Goal: Information Seeking & Learning: Learn about a topic

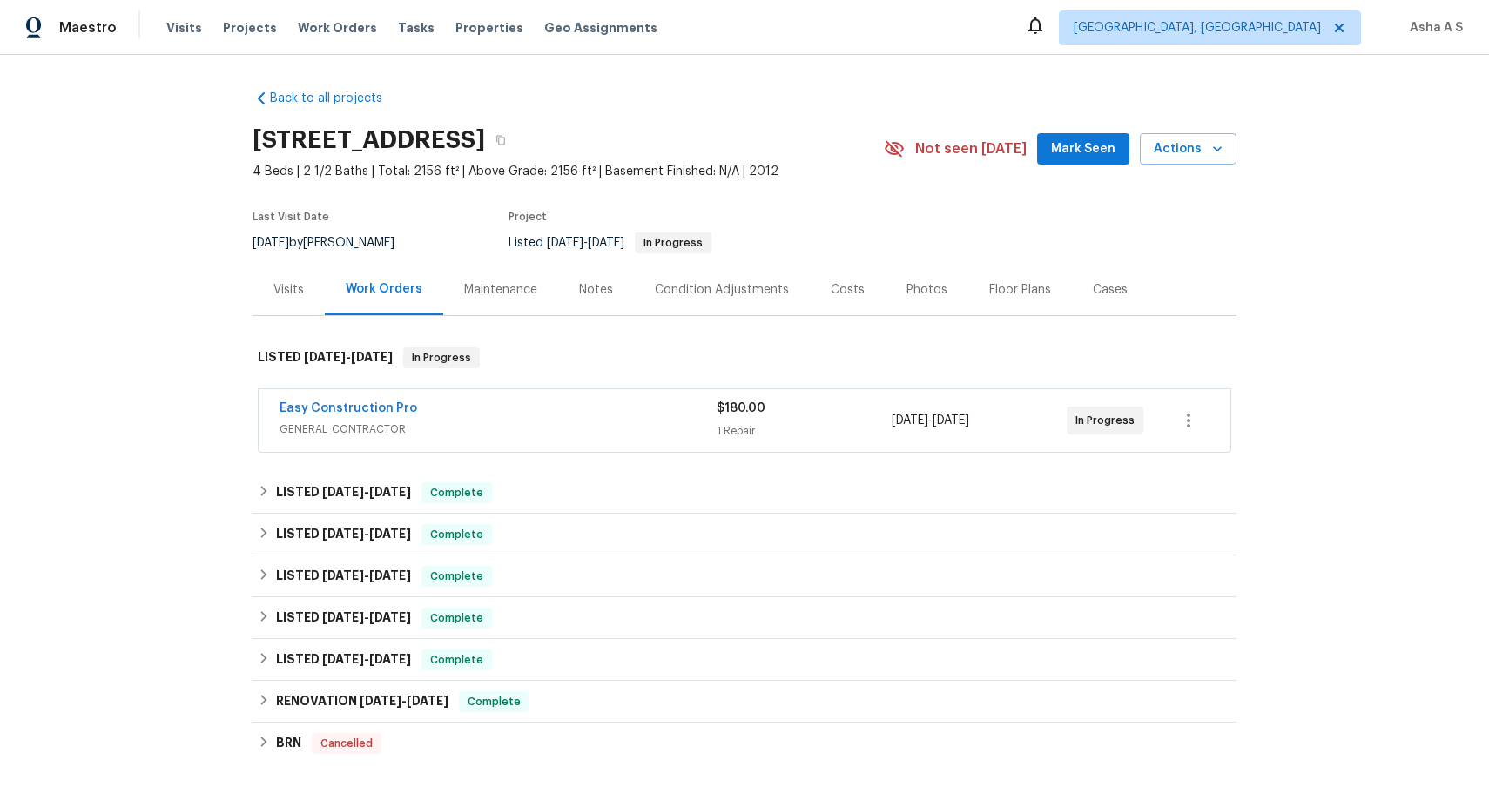
click at [495, 429] on span "GENERAL_CONTRACTOR" at bounding box center [497, 429] width 437 height 17
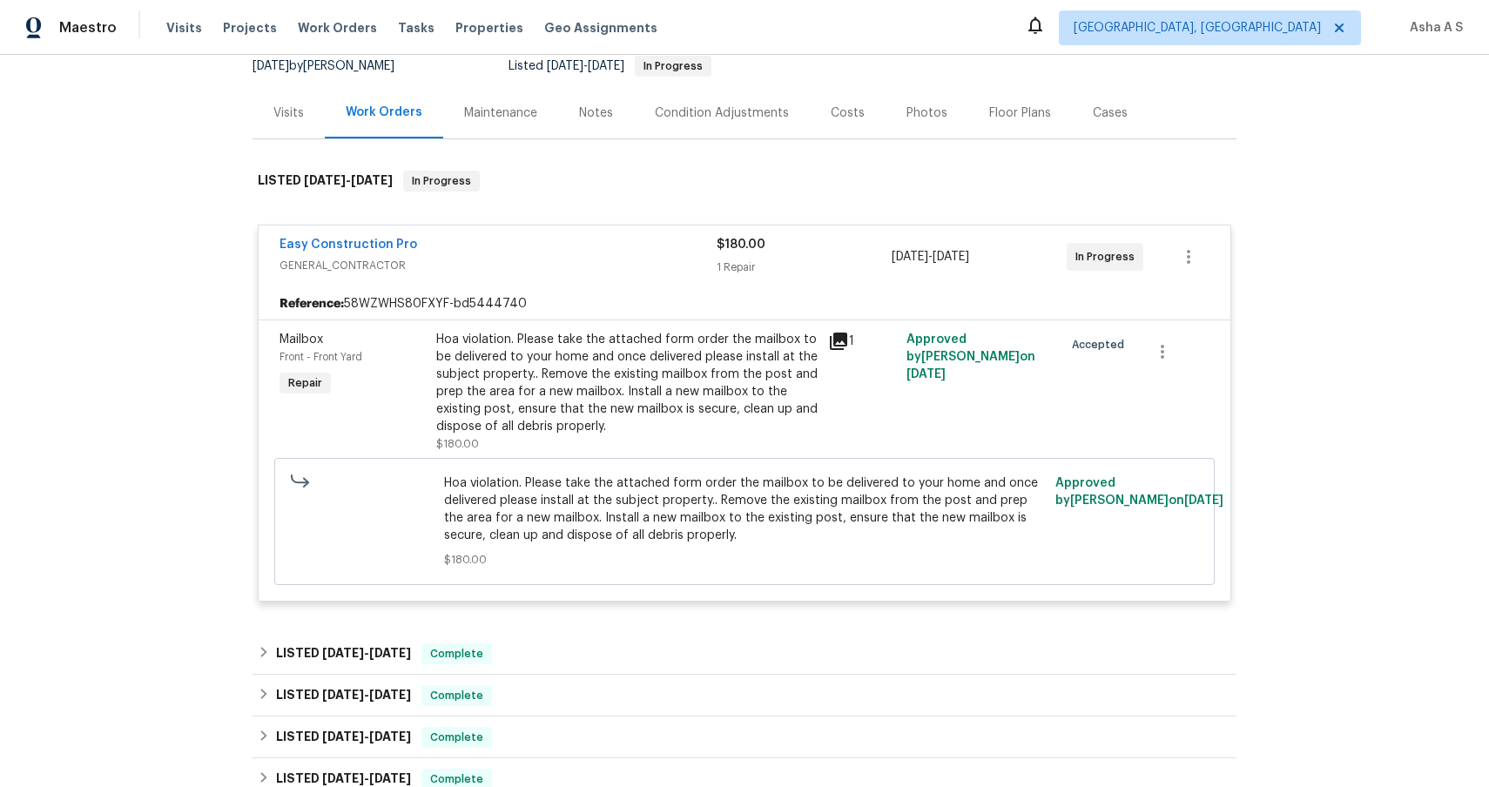
scroll to position [225, 0]
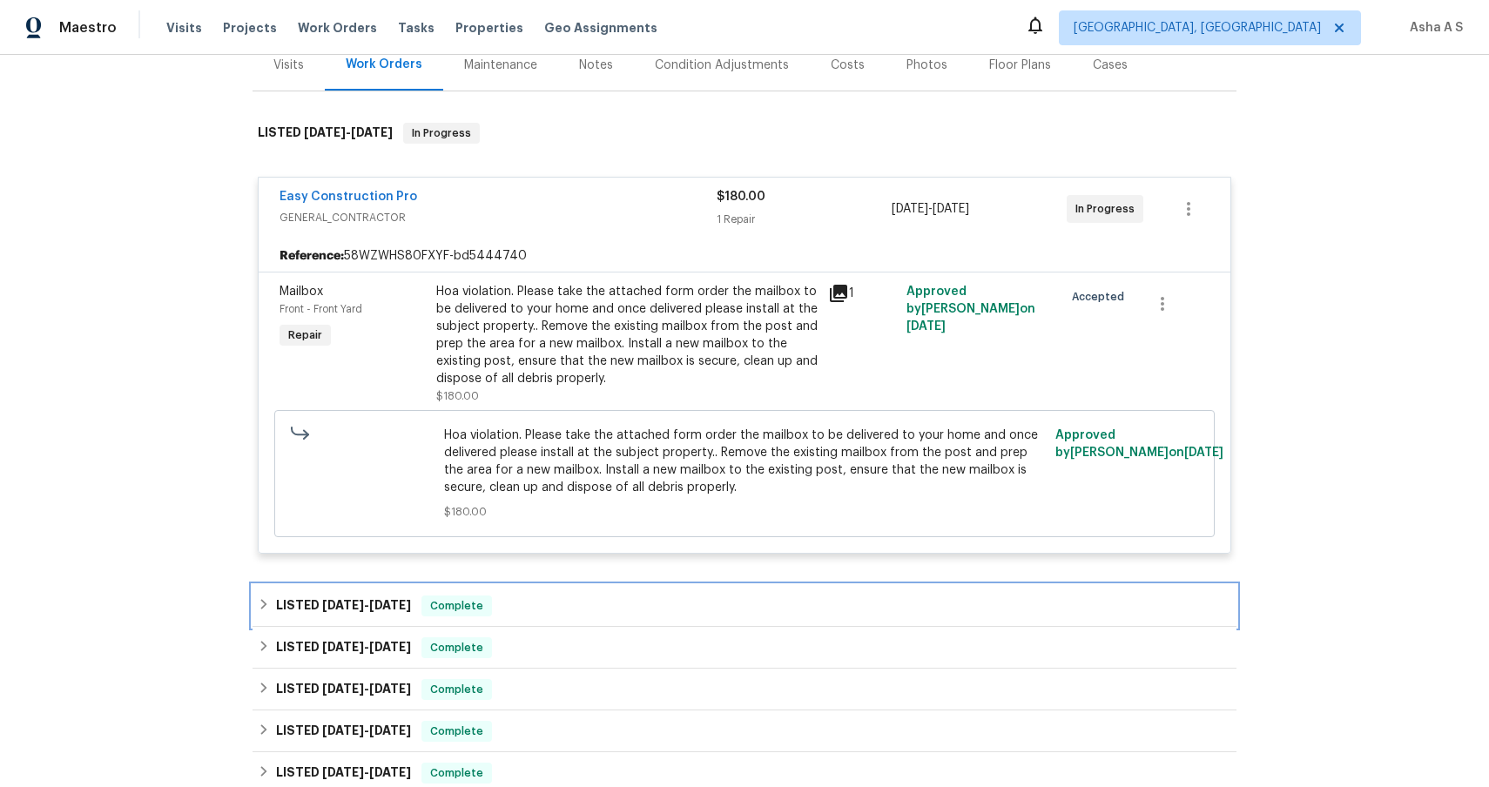
click at [562, 603] on div "LISTED [DATE] - [DATE] Complete" at bounding box center [744, 606] width 973 height 21
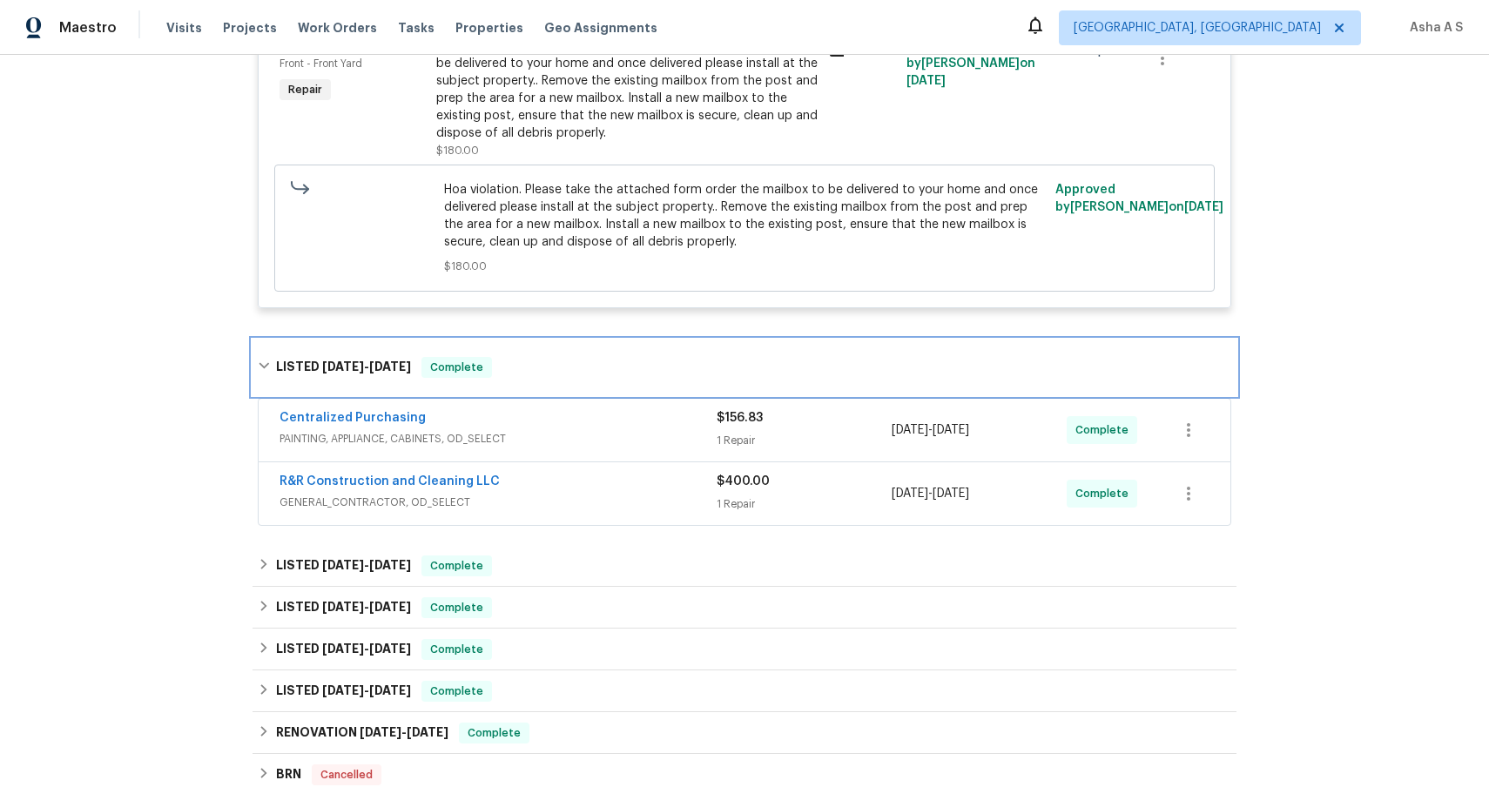
scroll to position [477, 0]
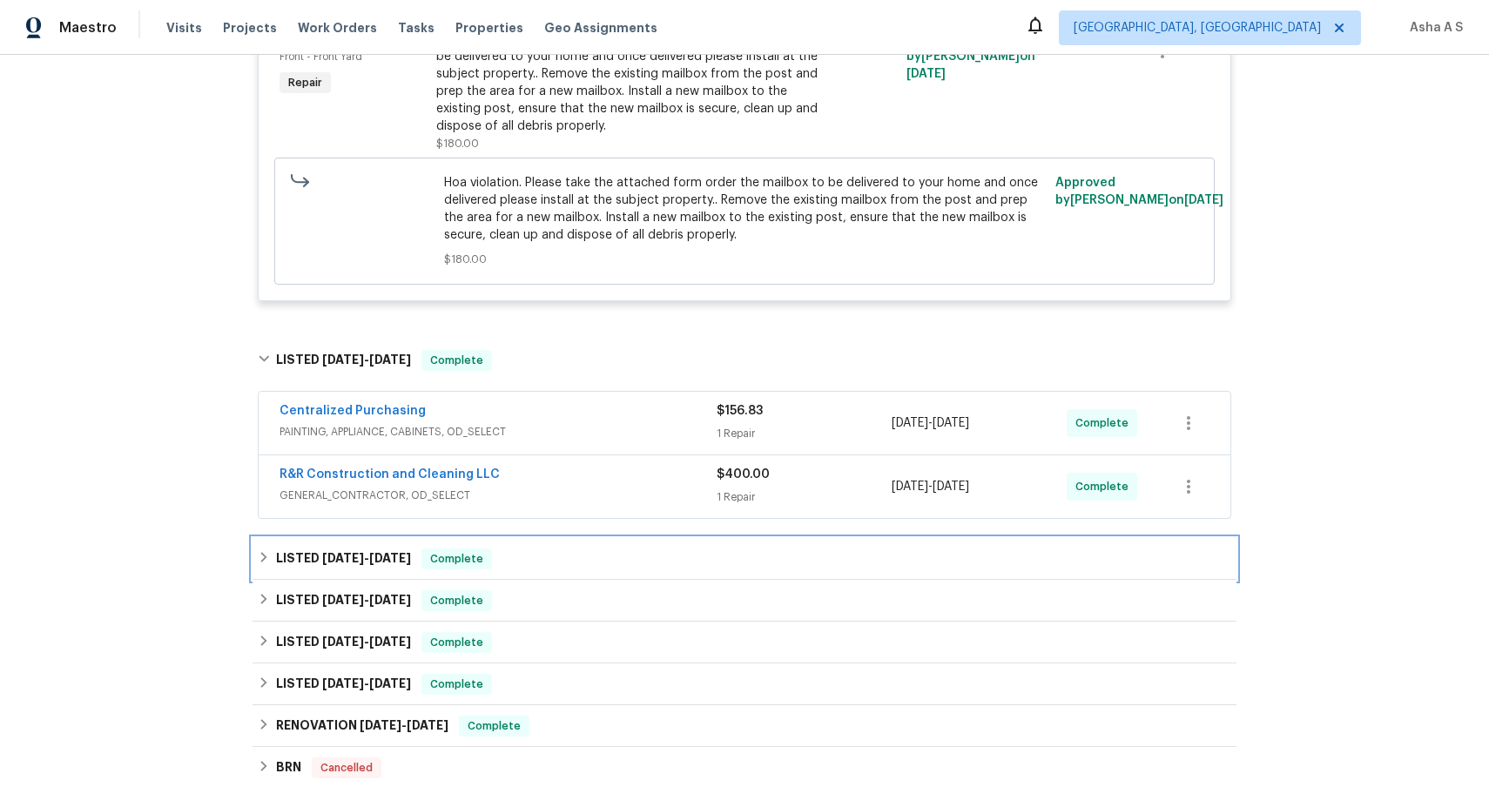
click at [559, 561] on div "LISTED [DATE] - [DATE] Complete" at bounding box center [744, 559] width 973 height 21
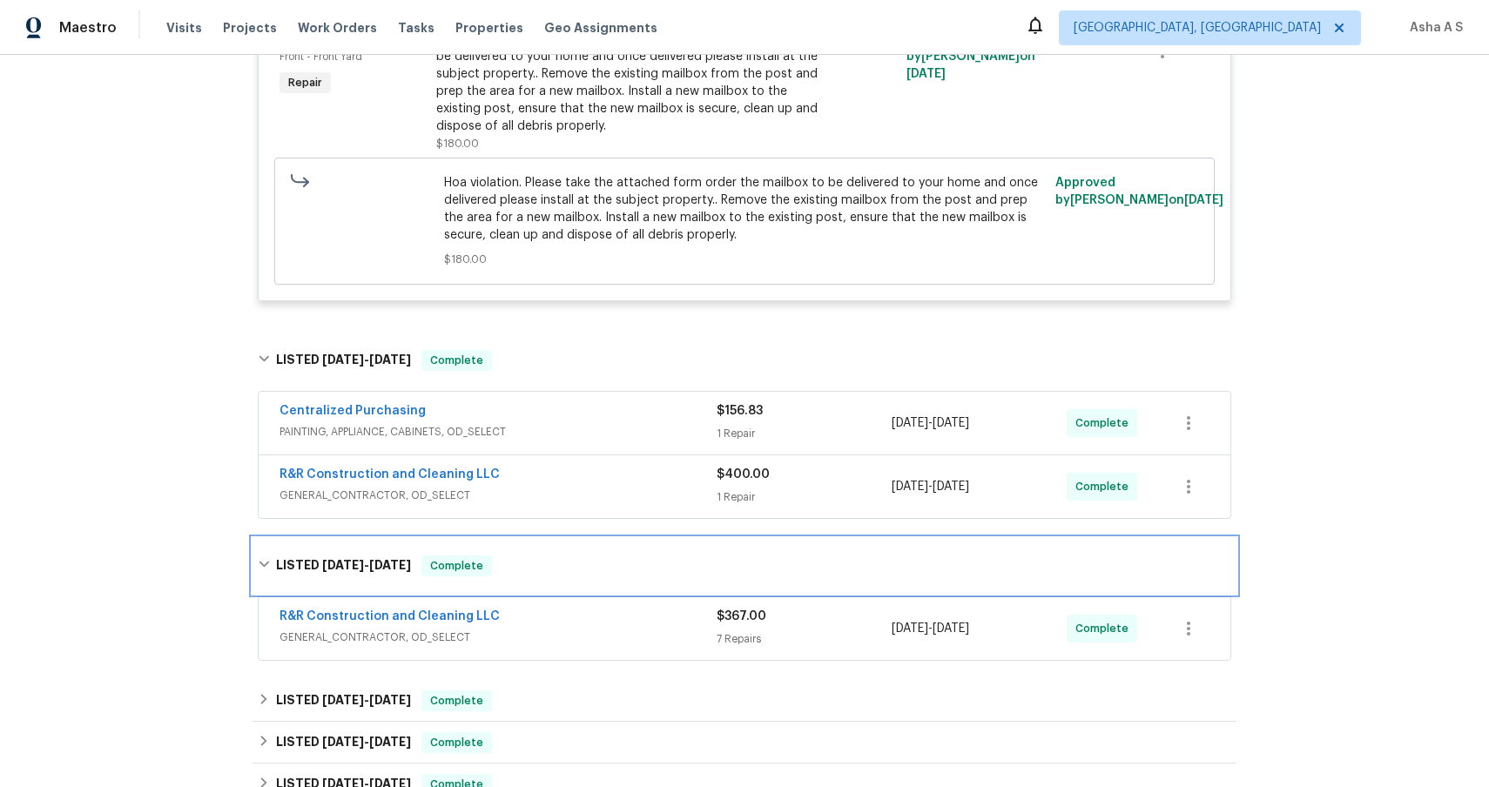
scroll to position [545, 0]
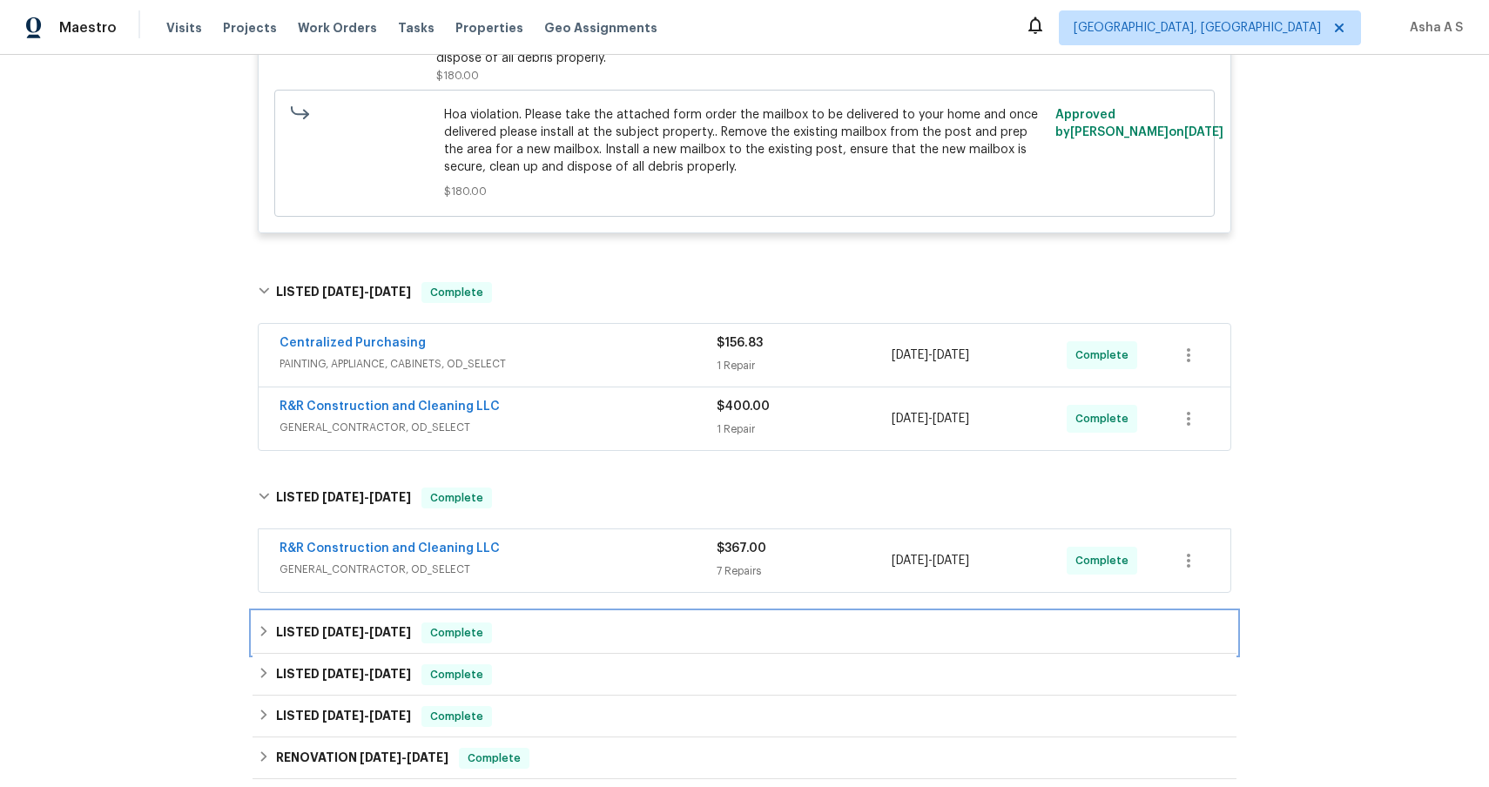
click at [609, 629] on div "LISTED [DATE] - [DATE] Complete" at bounding box center [744, 633] width 973 height 21
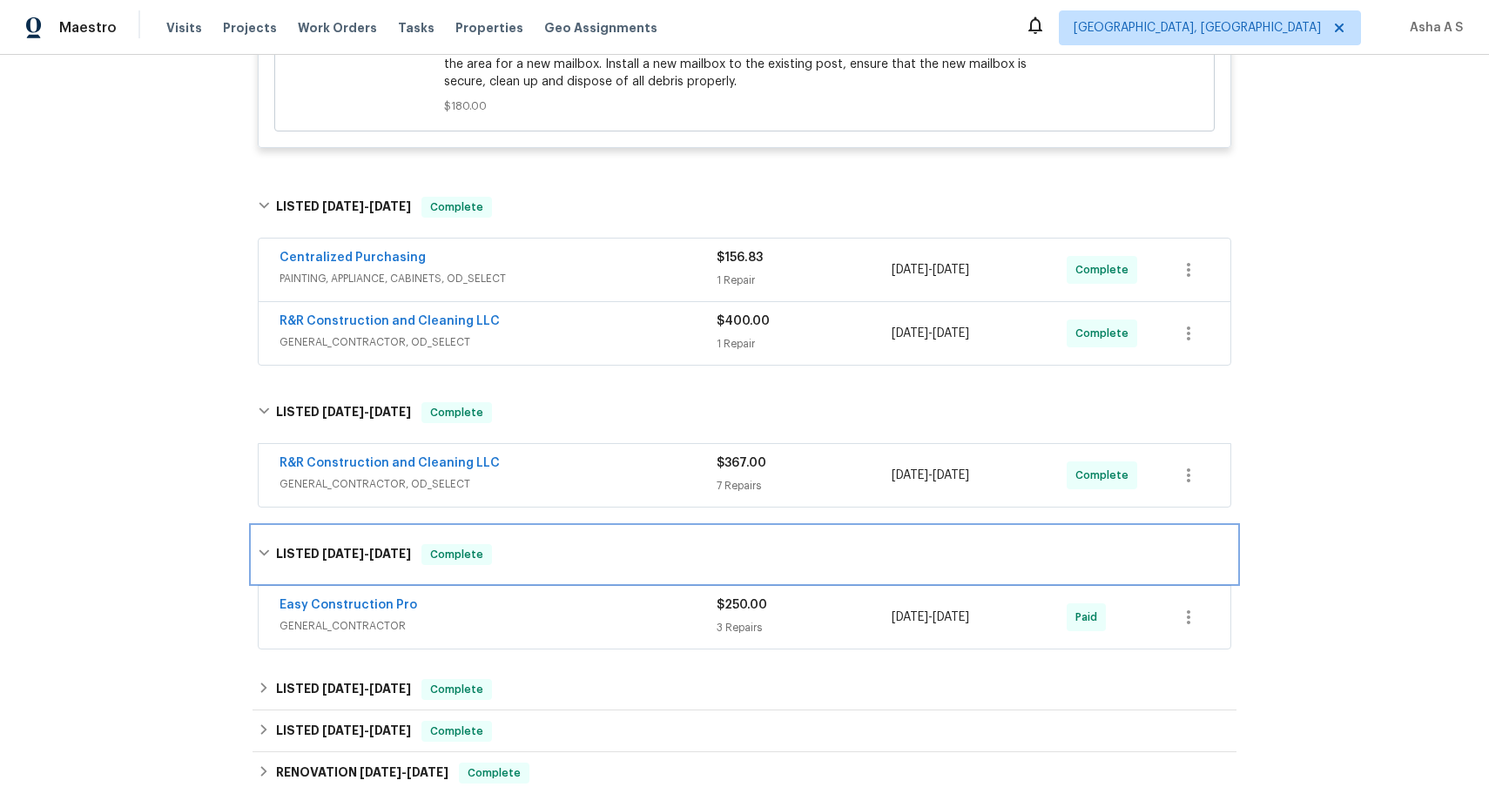
scroll to position [666, 0]
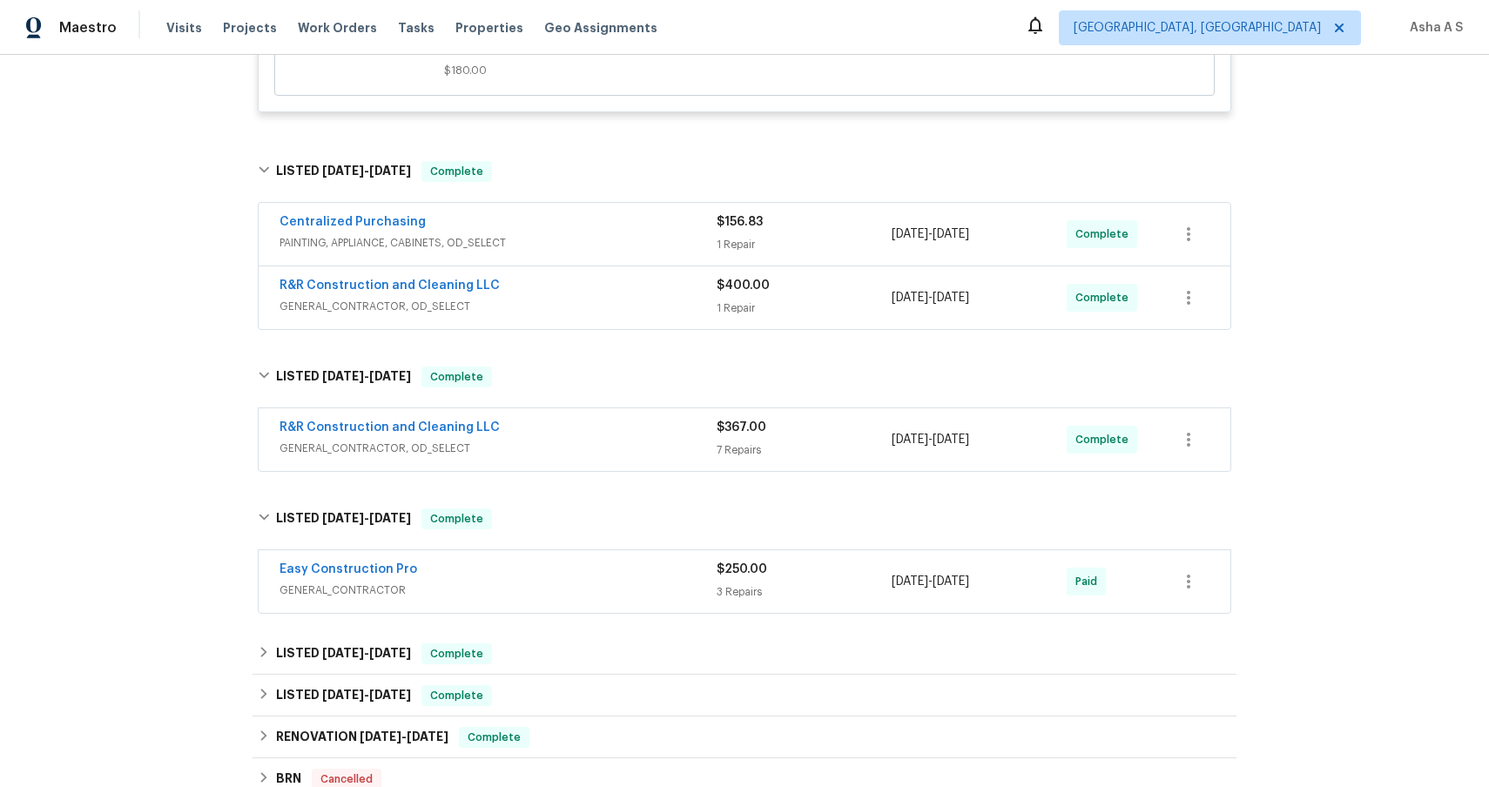
click at [605, 630] on div "Back to all projects [STREET_ADDRESS] 4 Beds | 2 1/2 Baths | Total: 2156 ft² | …" at bounding box center [745, 186] width 984 height 1552
click at [602, 642] on div "LISTED [DATE] - [DATE] Complete" at bounding box center [745, 654] width 984 height 42
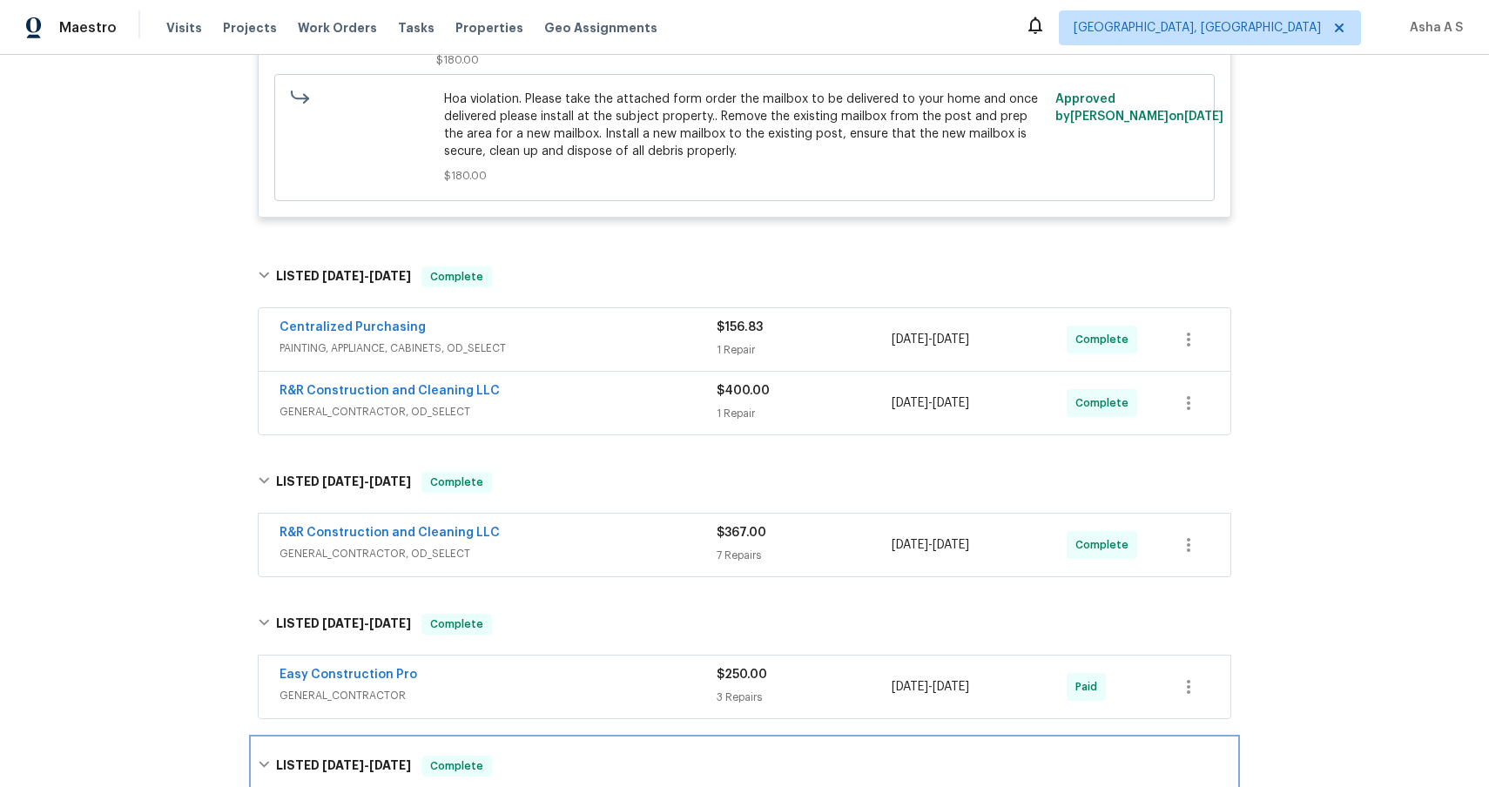
scroll to position [561, 0]
click at [619, 341] on span "PAINTING, APPLIANCE, CABINETS, OD_SELECT" at bounding box center [497, 348] width 437 height 17
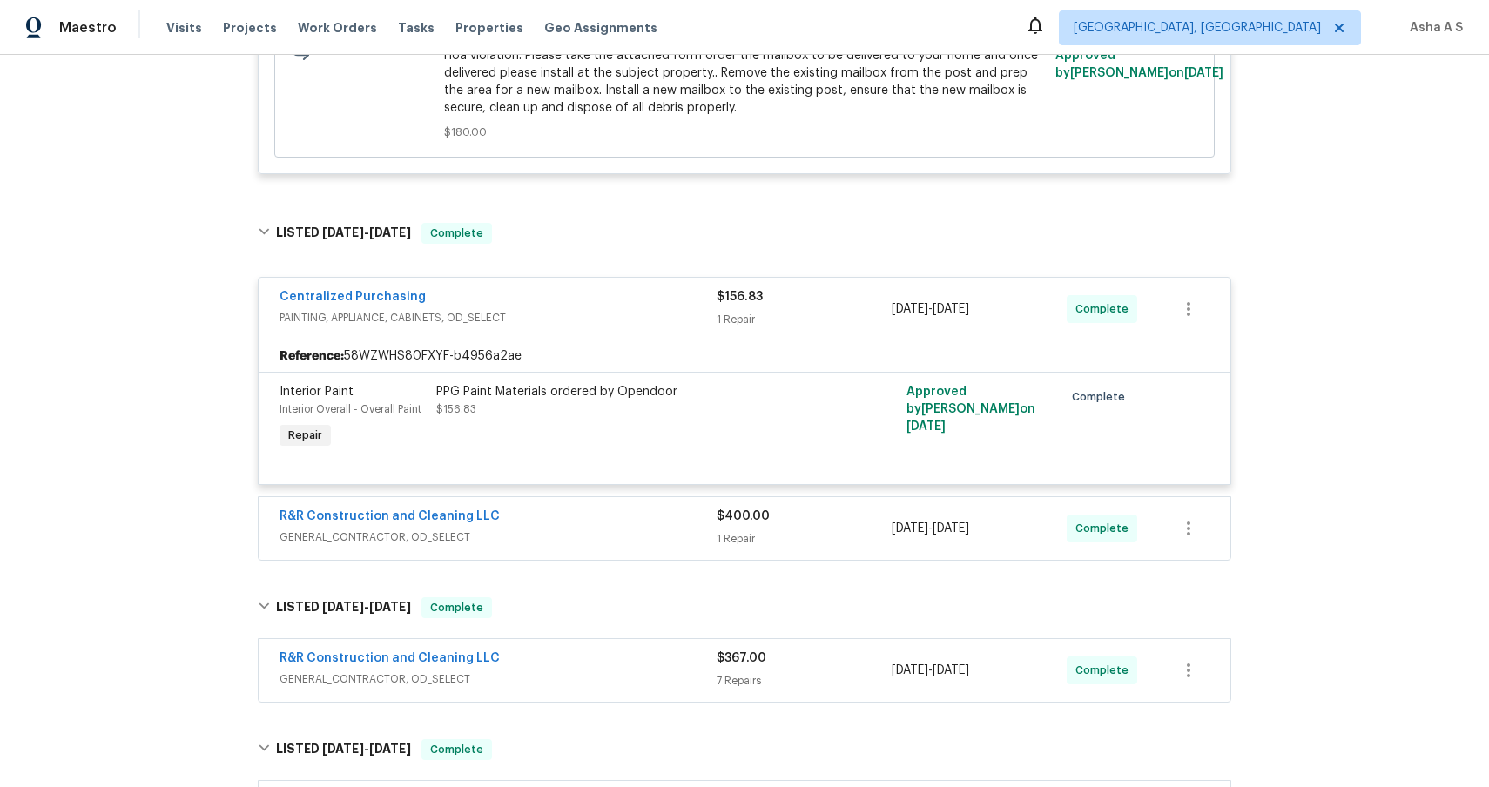
scroll to position [610, 0]
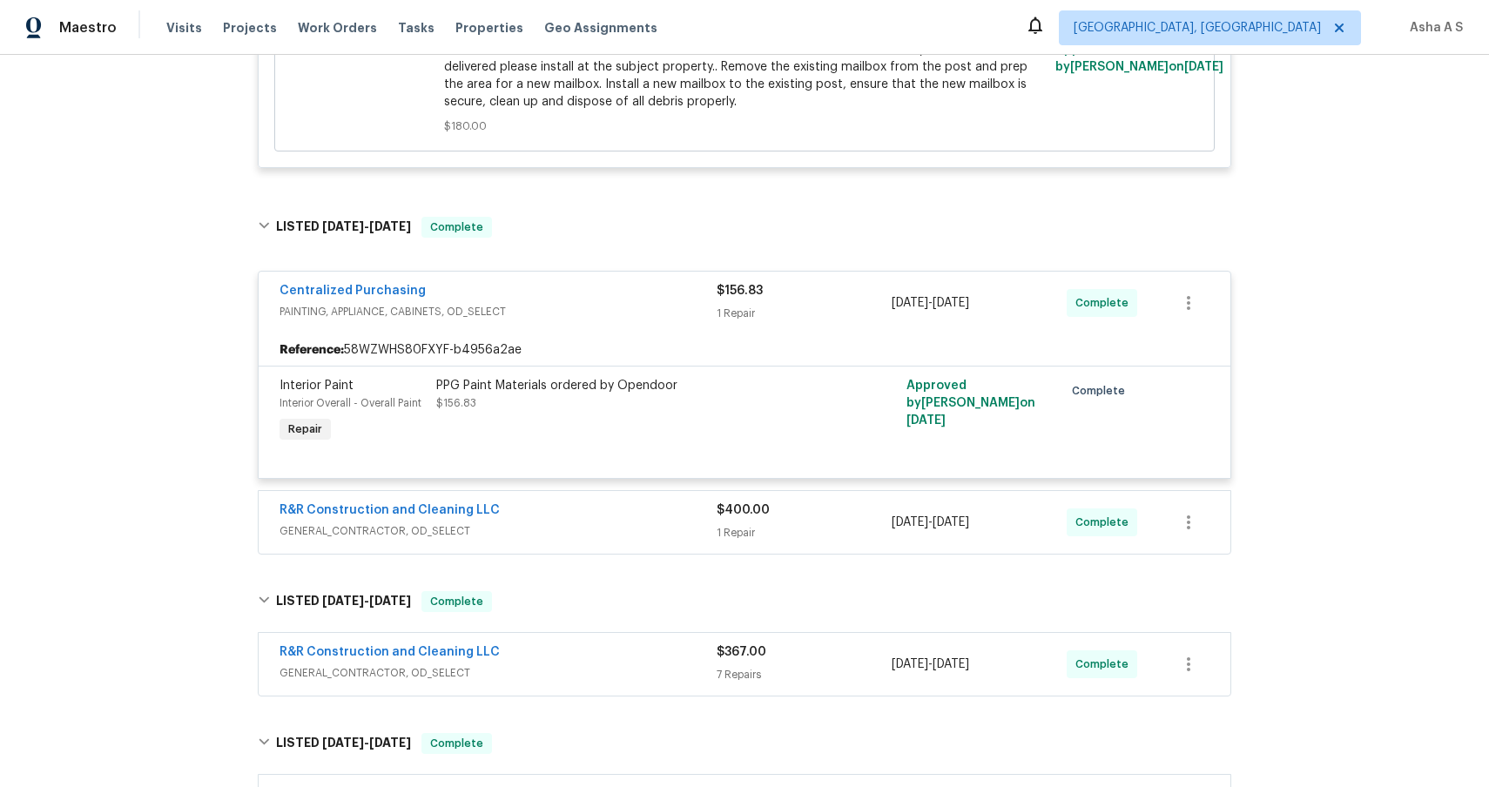
click at [646, 520] on div "R&R Construction and Cleaning LLC" at bounding box center [497, 512] width 437 height 21
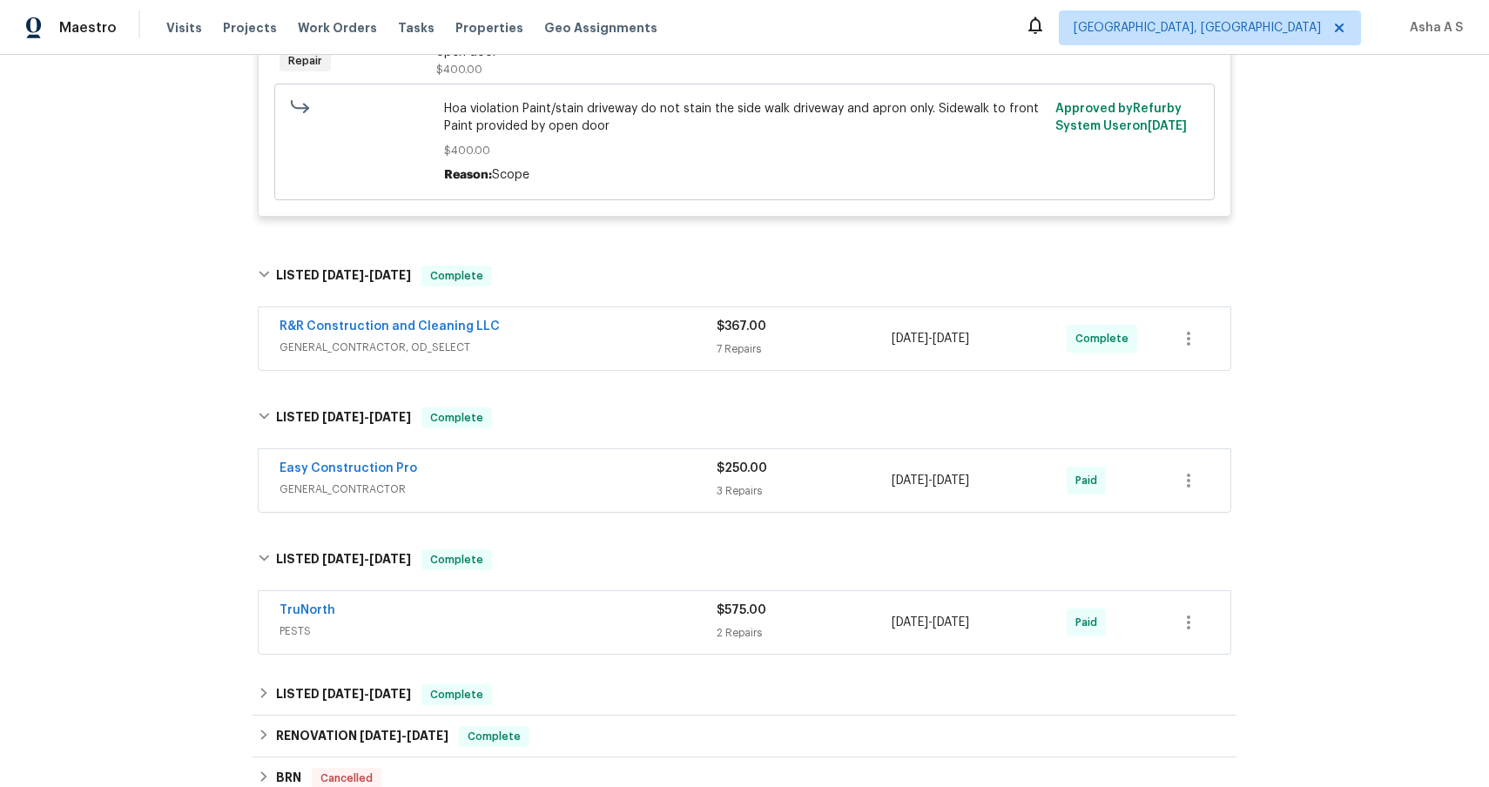
scroll to position [1231, 0]
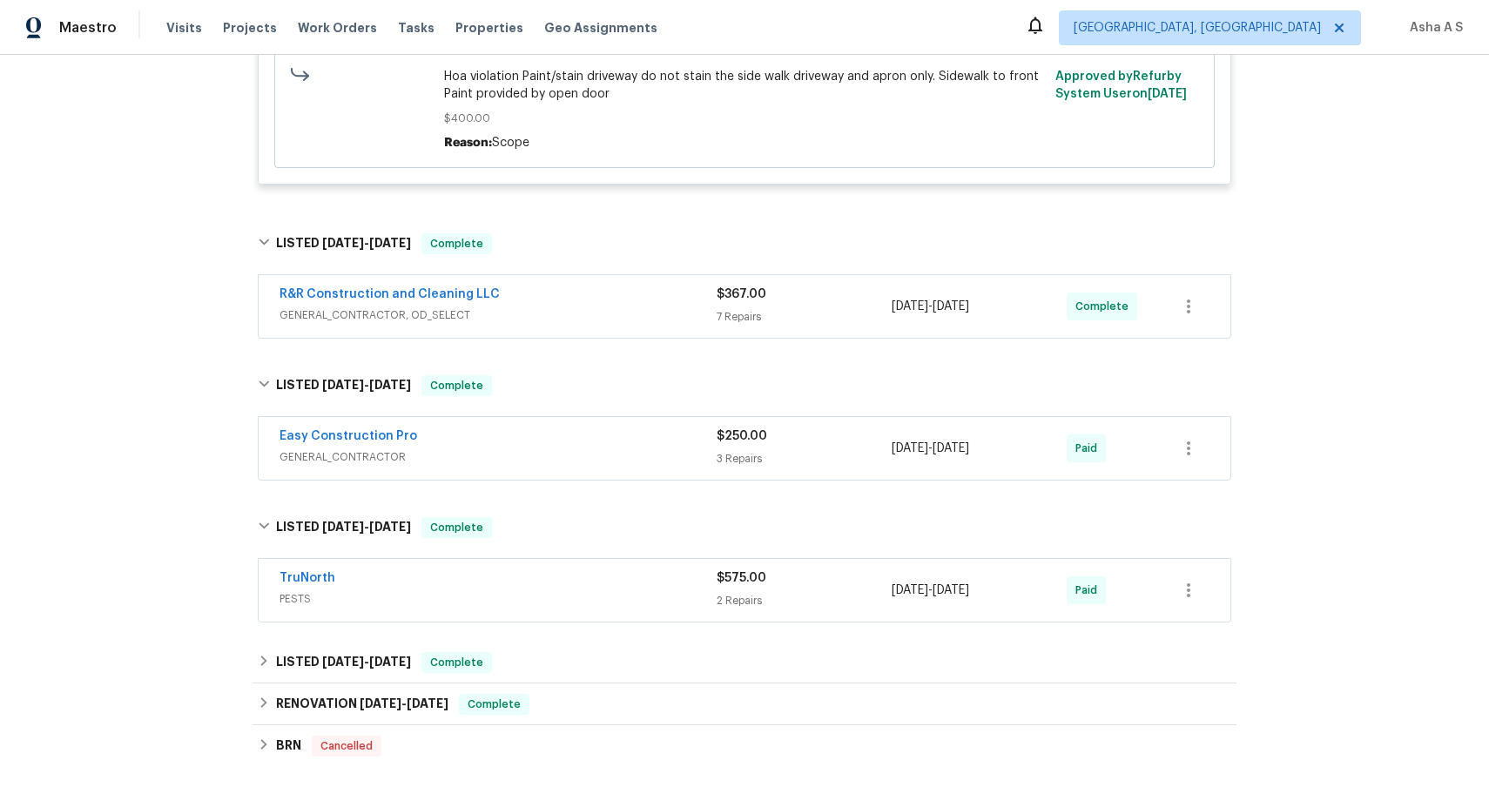
click at [533, 324] on span "GENERAL_CONTRACTOR, OD_SELECT" at bounding box center [497, 314] width 437 height 17
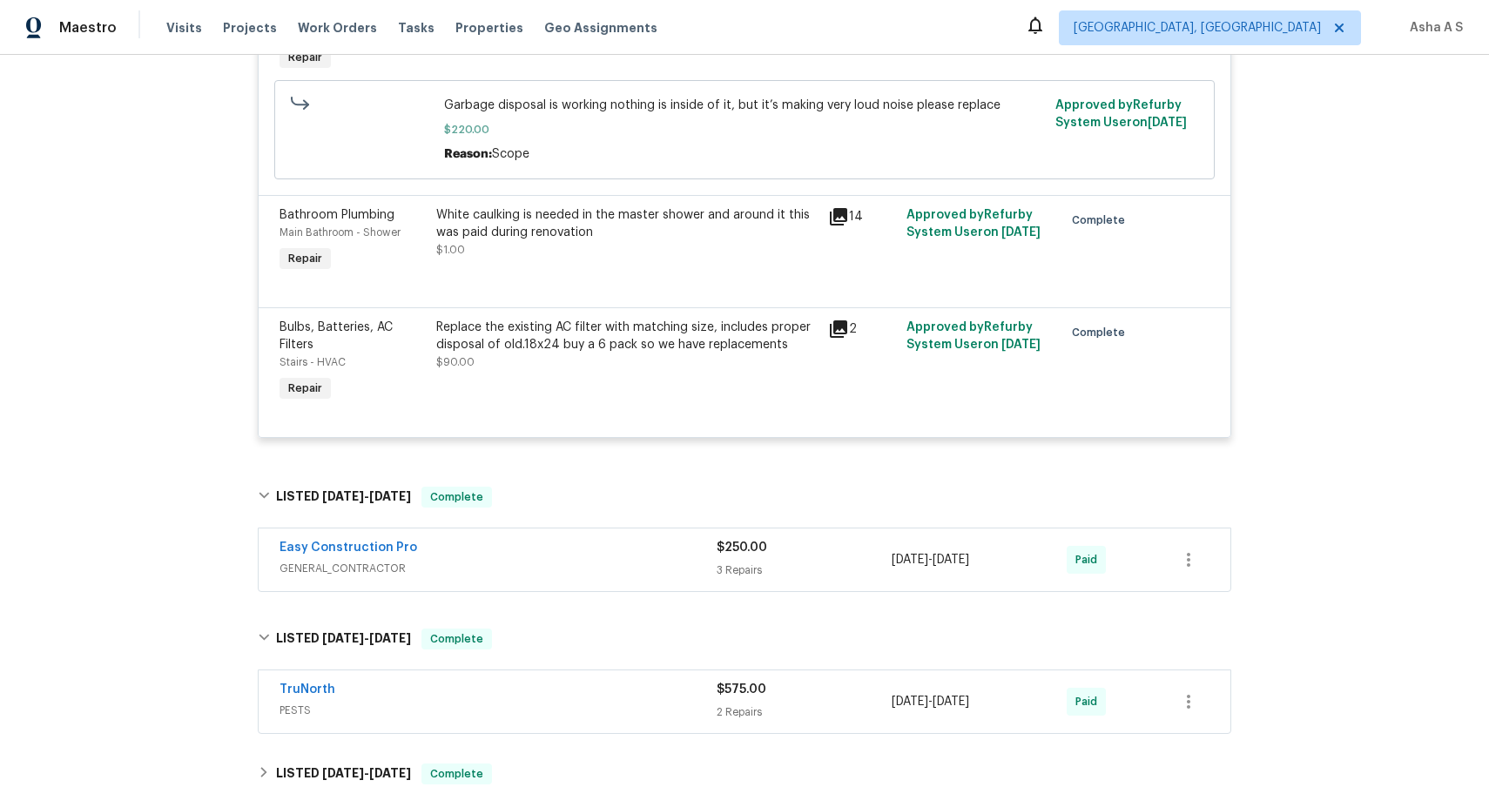
scroll to position [2178, 0]
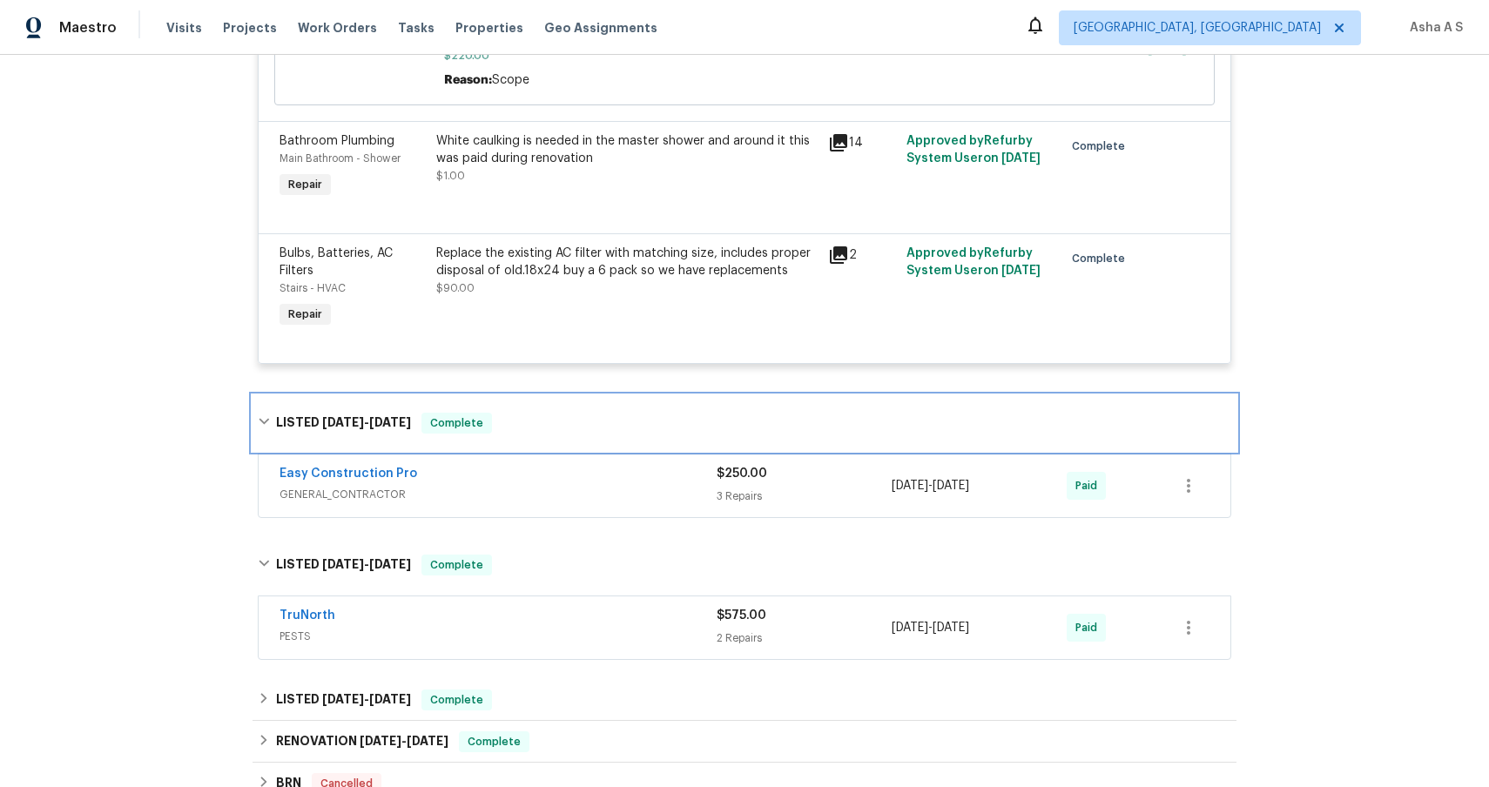
click at [609, 451] on div "LISTED [DATE] - [DATE] Complete" at bounding box center [745, 423] width 984 height 56
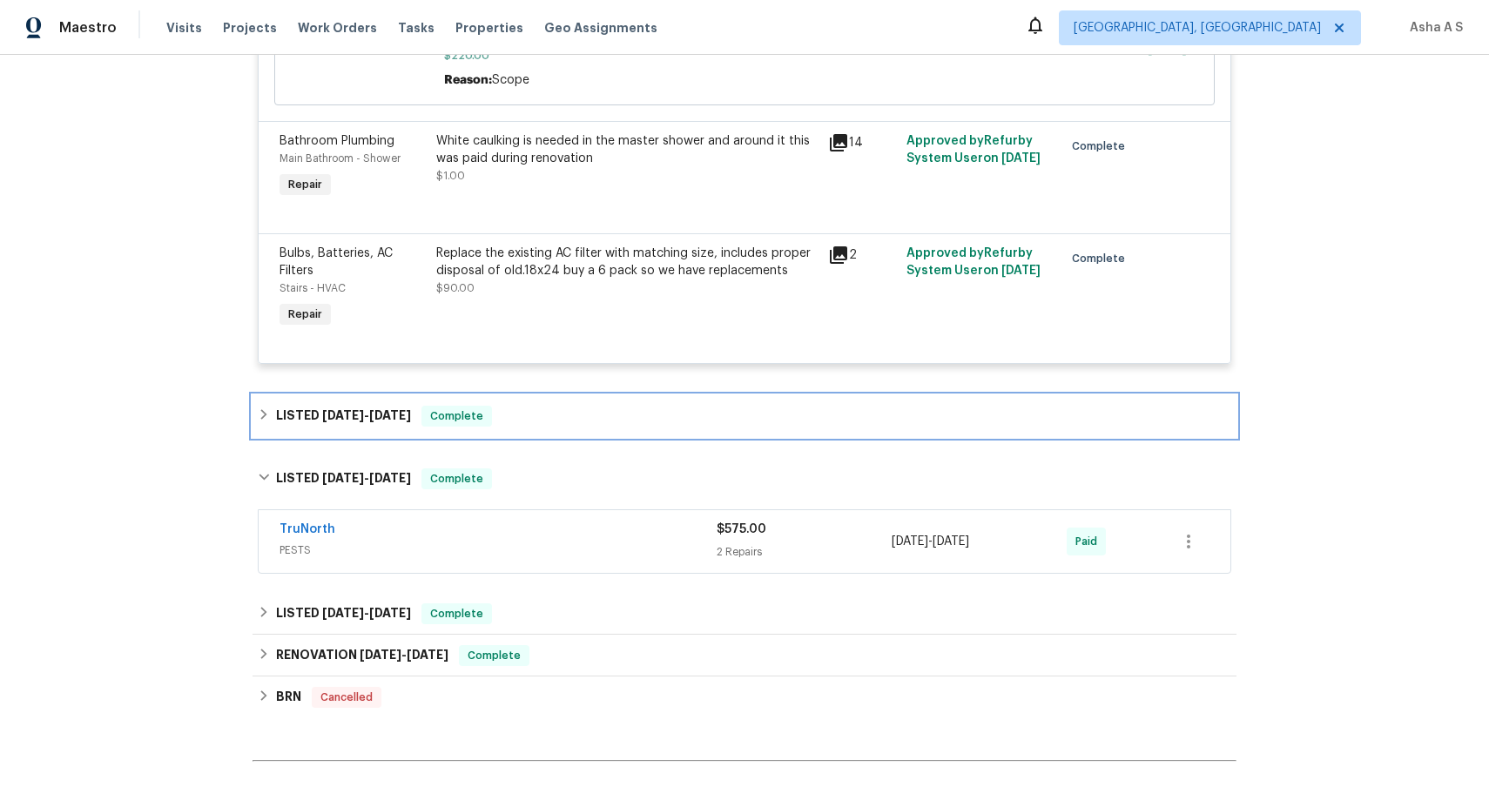
click at [597, 427] on div "LISTED [DATE] - [DATE] Complete" at bounding box center [744, 416] width 973 height 21
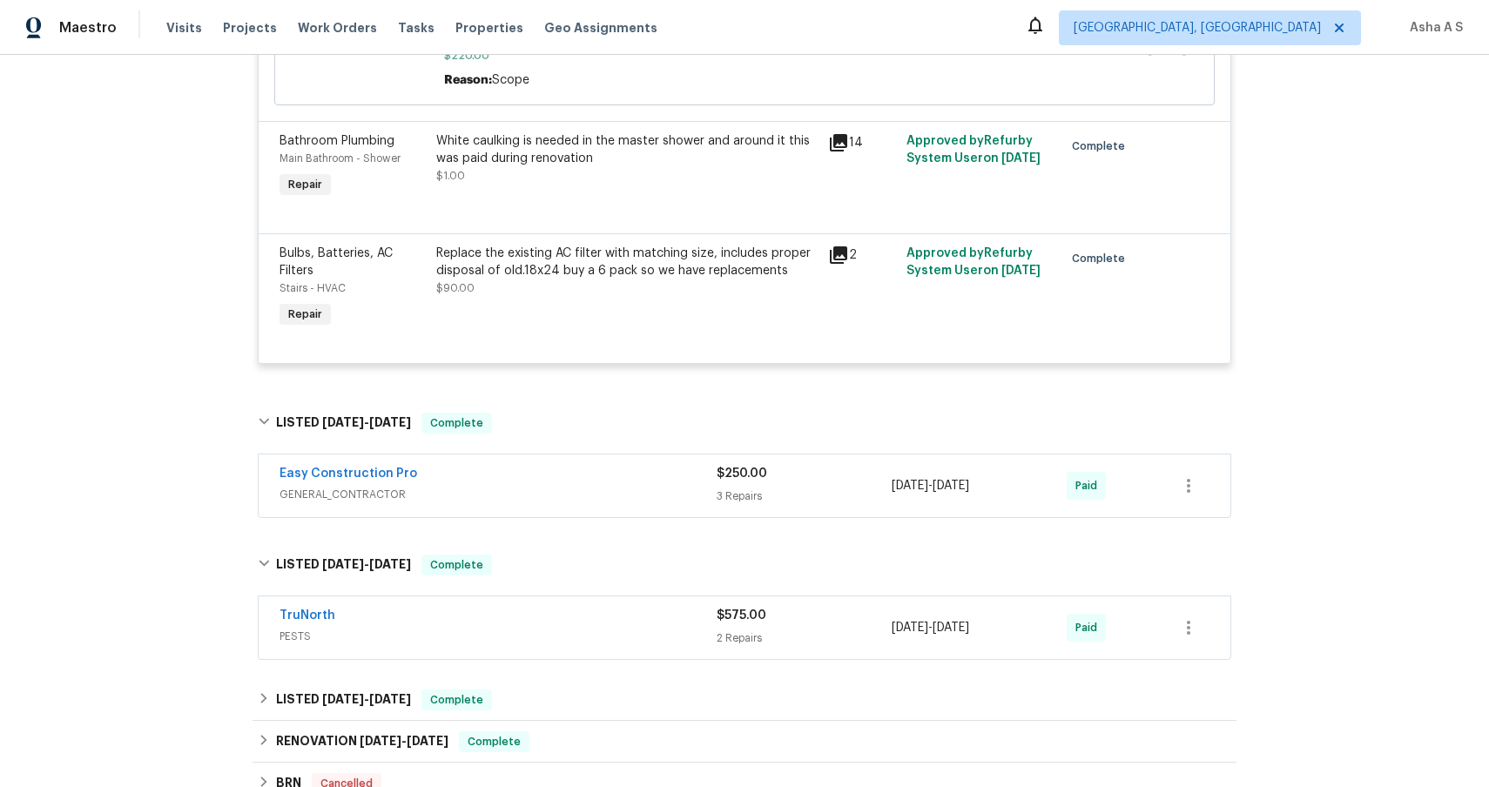
click at [588, 492] on span "GENERAL_CONTRACTOR" at bounding box center [497, 494] width 437 height 17
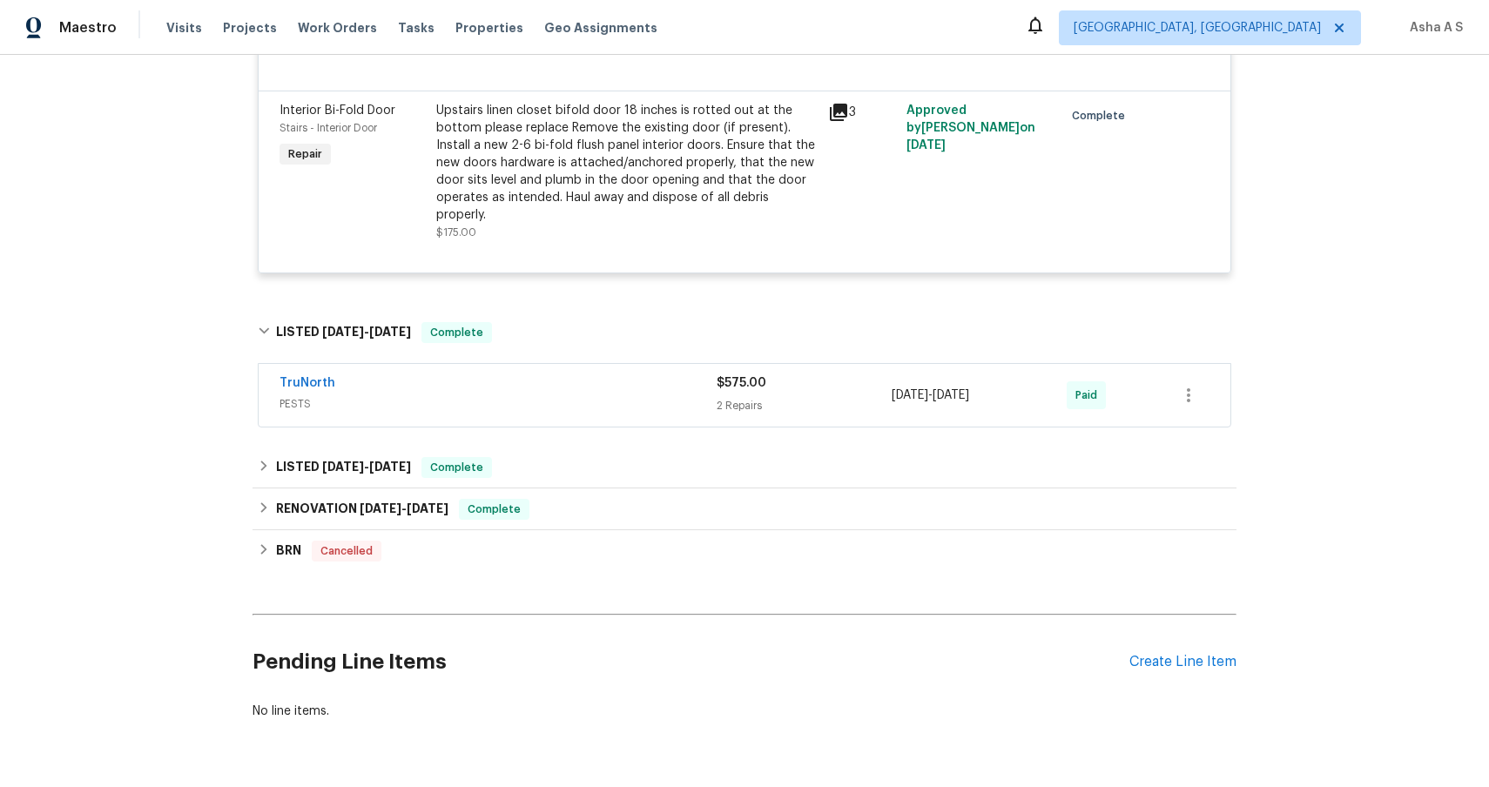
scroll to position [2932, 0]
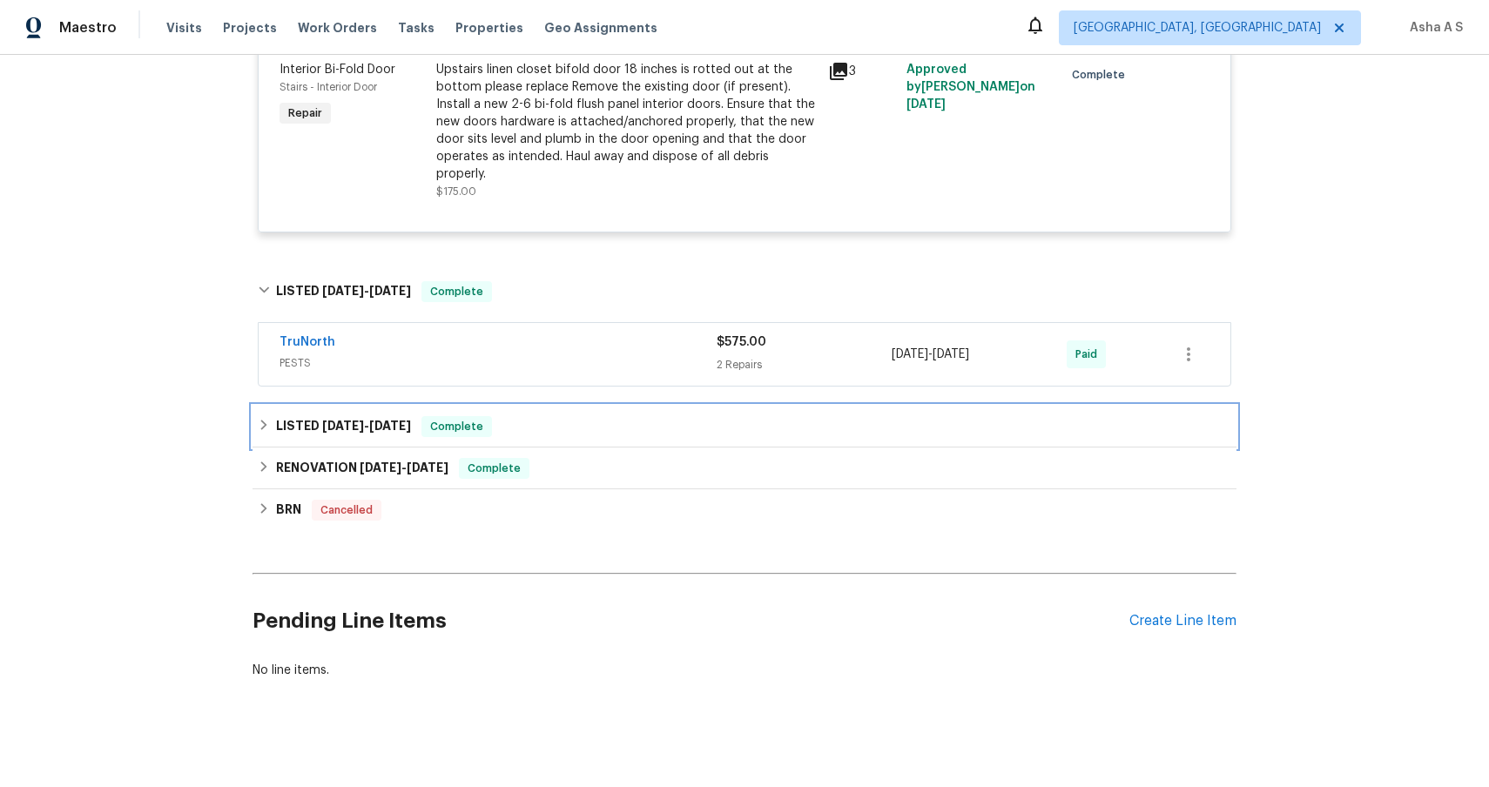
click at [563, 416] on div "LISTED [DATE] - [DATE] Complete" at bounding box center [744, 426] width 973 height 21
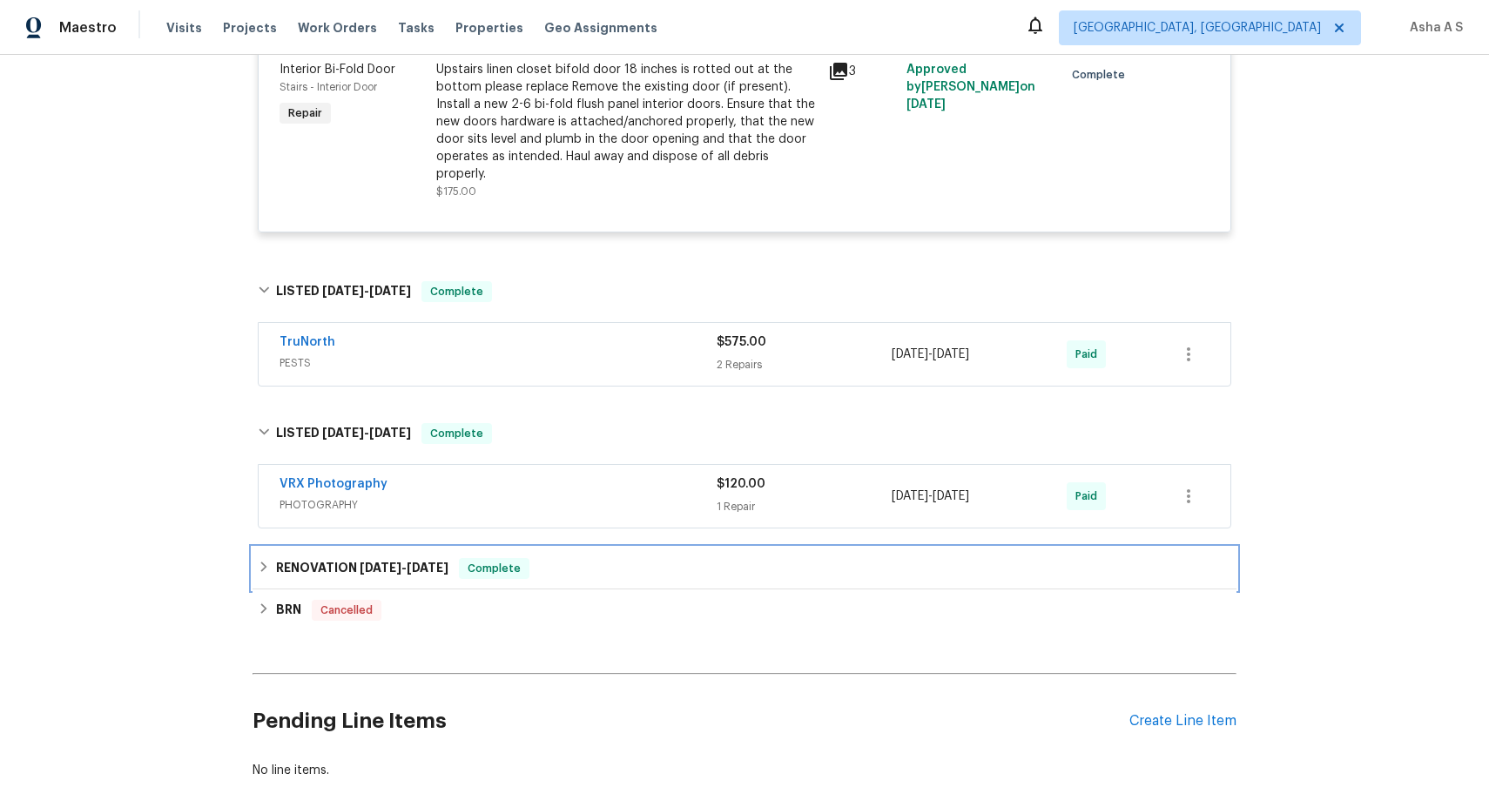
click at [593, 558] on div "RENOVATION [DATE] - [DATE] Complete" at bounding box center [744, 568] width 973 height 21
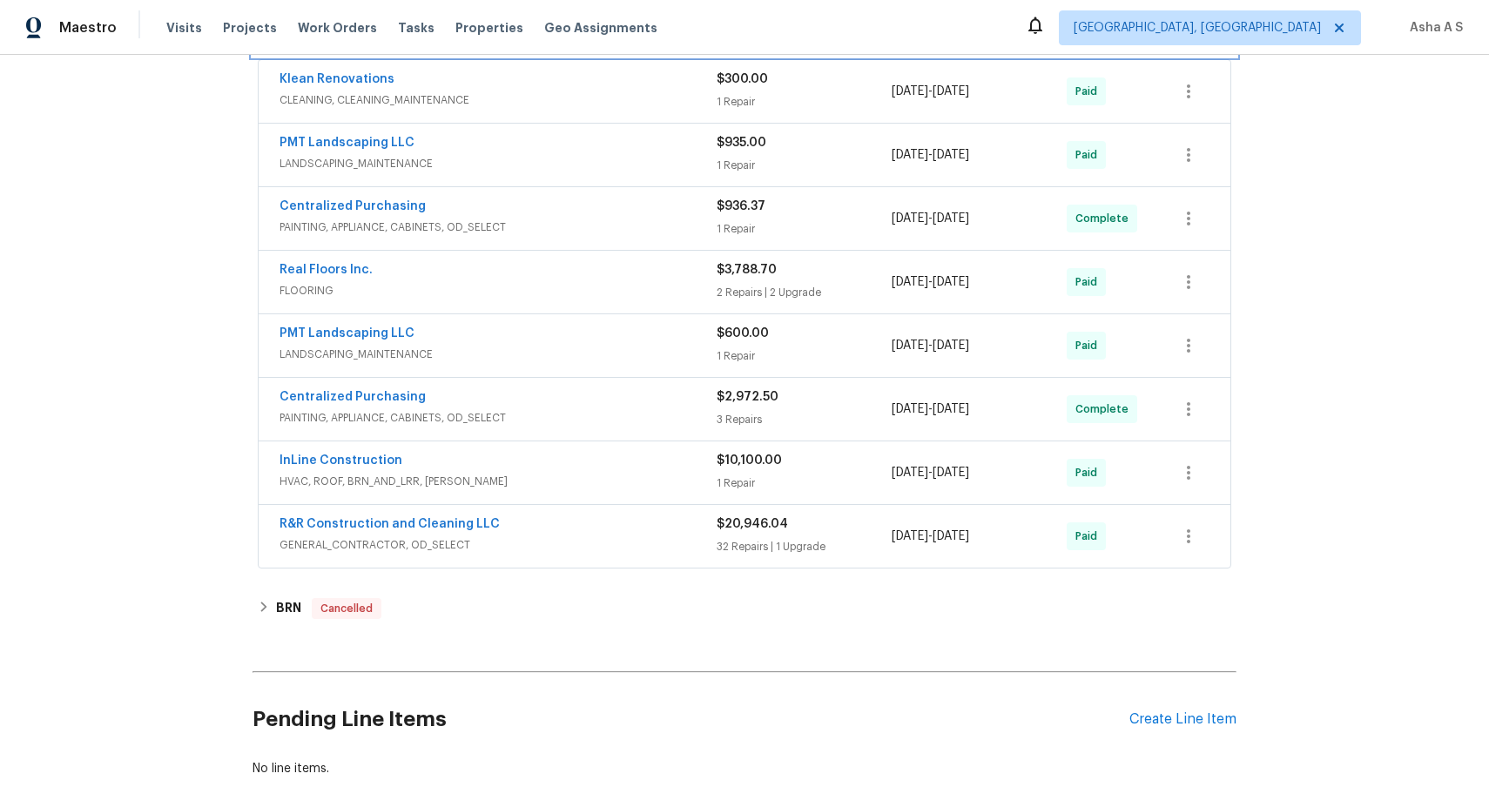
scroll to position [3577, 0]
